Goal: Communication & Community: Answer question/provide support

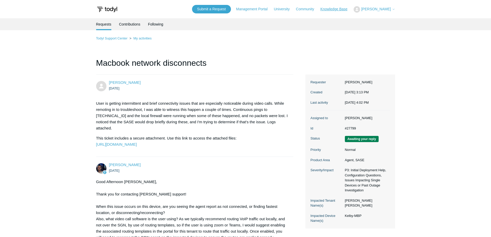
click at [338, 7] on link "Knowledge Base" at bounding box center [336, 8] width 32 height 5
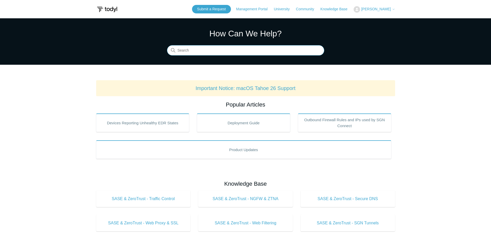
click at [266, 52] on input "Search" at bounding box center [245, 50] width 157 height 10
type input "mac sgn files"
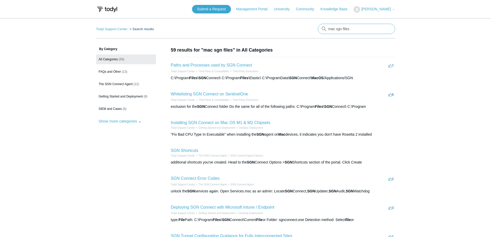
click at [352, 28] on input "mac sgn files" at bounding box center [356, 29] width 77 height 10
type input "mac sgn filepath"
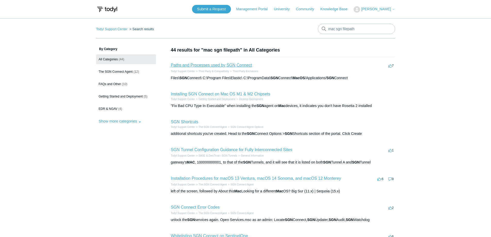
click at [206, 66] on link "Paths and Processes used by SGN Connect" at bounding box center [211, 65] width 81 height 4
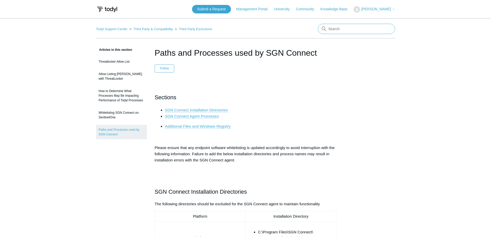
click at [348, 32] on input "Search" at bounding box center [356, 29] width 77 height 10
type input "macbook install"
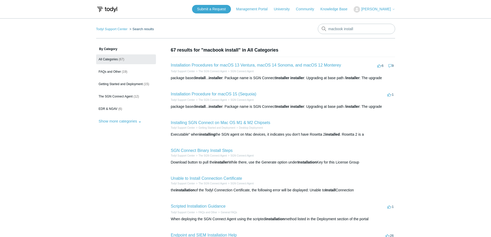
click at [224, 91] on h2 "Installation Procedure for macOS 15 (Sequoia)" at bounding box center [214, 94] width 86 height 6
click at [224, 93] on link "Installation Procedure for macOS 15 (Sequoia)" at bounding box center [214, 94] width 86 height 4
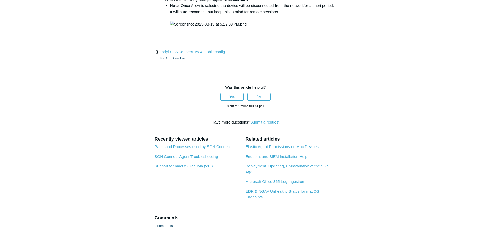
scroll to position [773, 0]
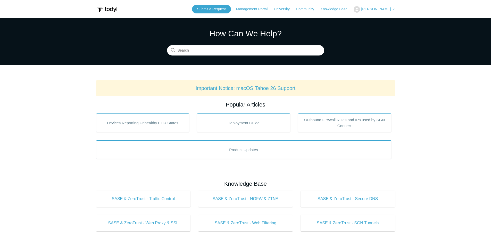
click at [391, 11] on span "[PERSON_NAME]" at bounding box center [378, 9] width 34 height 4
click at [380, 20] on link "My Support Requests" at bounding box center [379, 20] width 50 height 9
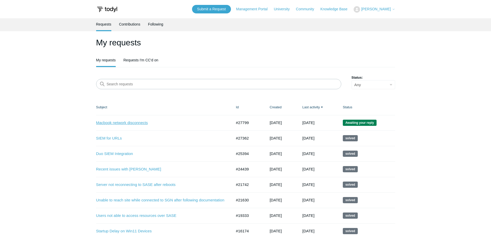
click at [124, 121] on link "Macbook network disconnects" at bounding box center [160, 123] width 128 height 6
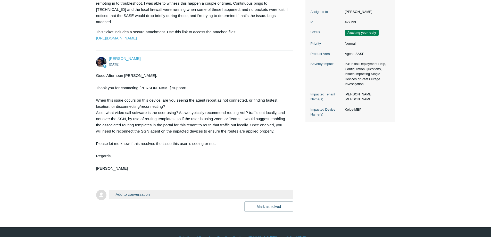
scroll to position [97, 0]
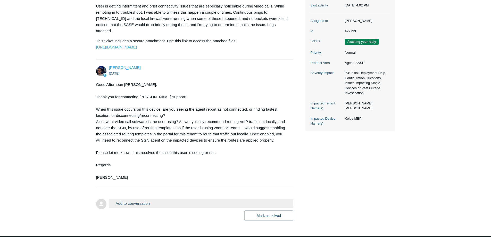
click at [178, 208] on button "Add to conversation" at bounding box center [201, 203] width 185 height 9
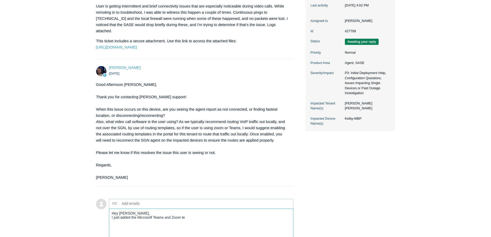
click at [123, 224] on textarea "Hey Connor, I just added the Microsoft Teams and Zoom te" at bounding box center [201, 225] width 185 height 35
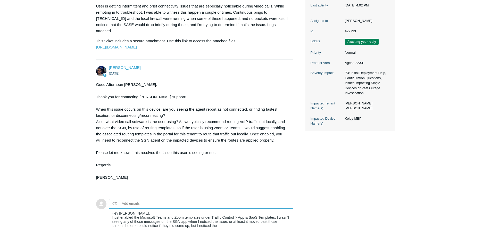
click at [242, 232] on textarea "Hey Connor, I just enabled the Microsoft Teams and Zoom templates under Traffic…" at bounding box center [201, 225] width 185 height 35
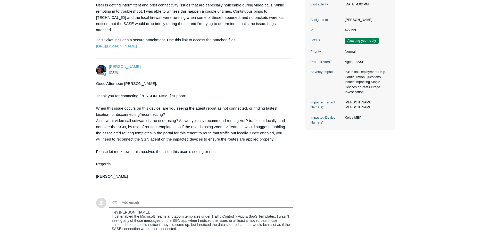
click at [204, 230] on textarea "Hey Connor, I just enabled the Microsoft Teams and Zoom templates under Traffic…" at bounding box center [201, 224] width 185 height 35
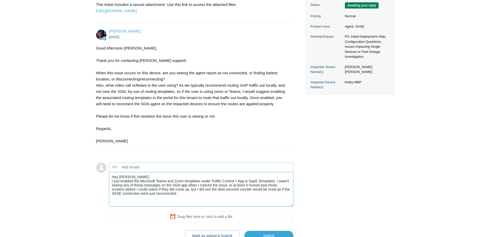
scroll to position [179, 0]
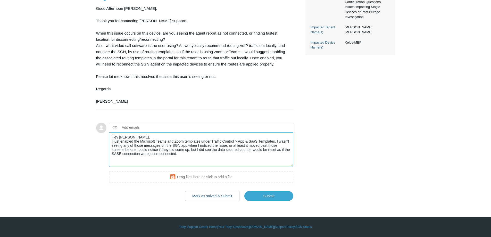
click at [201, 155] on textarea "Hey Connor, I just enabled the Microsoft Teams and Zoom templates under Traffic…" at bounding box center [201, 149] width 185 height 35
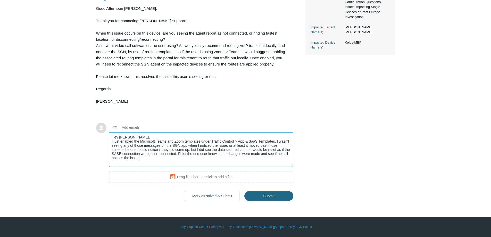
type textarea "Hey Connor, I just enabled the Microsoft Teams and Zoom templates under Traffic…"
click at [291, 195] on input "Submit" at bounding box center [268, 196] width 49 height 10
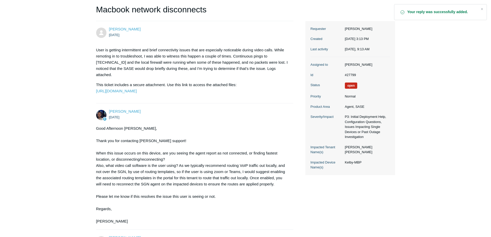
scroll to position [155, 0]
